Goal: Information Seeking & Learning: Compare options

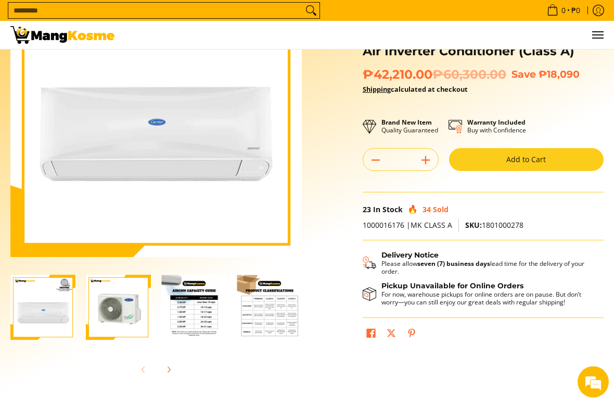
scroll to position [105, 0]
click at [40, 313] on img "Carrier 2.00 HP Crystal 2 Split-Type Air Inverter Conditioner (Class A)-1" at bounding box center [42, 306] width 65 height 65
click at [41, 310] on img "Carrier 2.00 HP Crystal 2 Split-Type Air Inverter Conditioner (Class A)-1" at bounding box center [42, 306] width 65 height 65
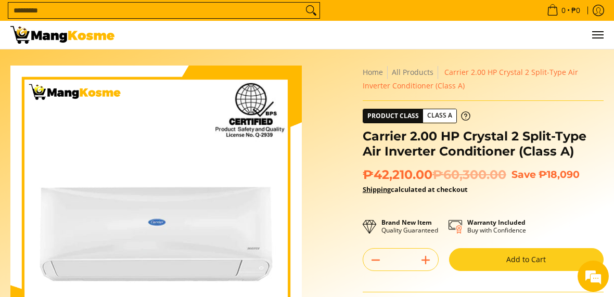
scroll to position [0, 0]
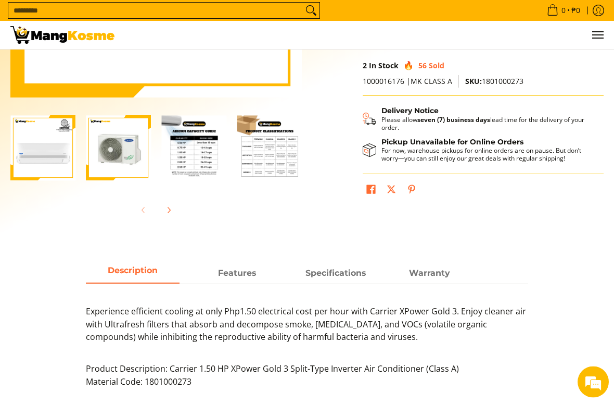
scroll to position [265, 0]
click at [35, 143] on img "Carrier 1.50 HP XPower Gold 3 Split-Type Inverter Air Conditioner (Class A)-1" at bounding box center [42, 147] width 65 height 65
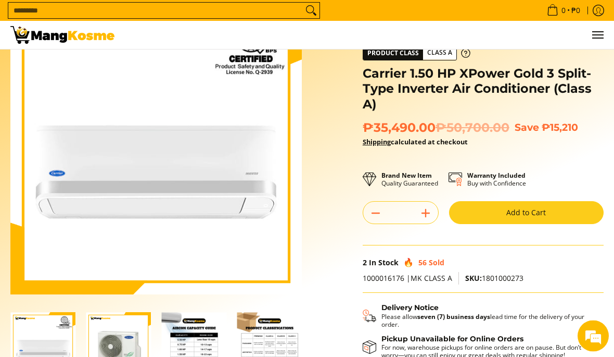
scroll to position [0, 0]
